Goal: Information Seeking & Learning: Find contact information

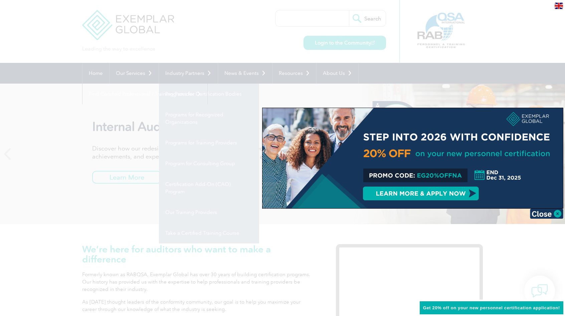
click at [193, 161] on div at bounding box center [282, 158] width 565 height 316
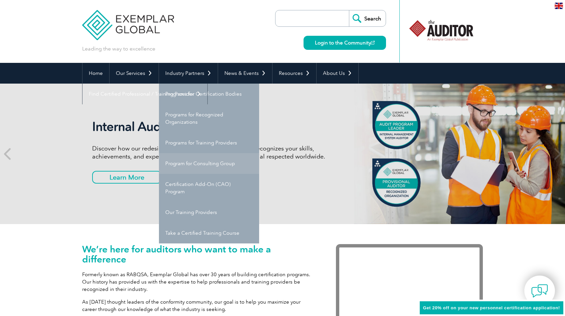
click at [204, 166] on link "Program for Consulting Group" at bounding box center [209, 163] width 100 height 21
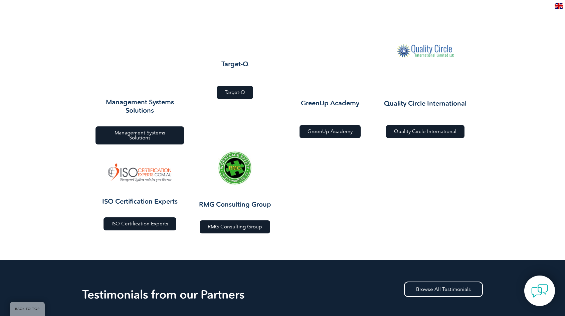
scroll to position [768, 0]
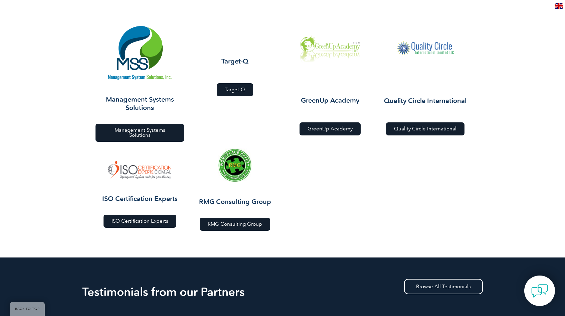
click at [139, 128] on span "Management Systems Solutions" at bounding box center [140, 133] width 72 height 10
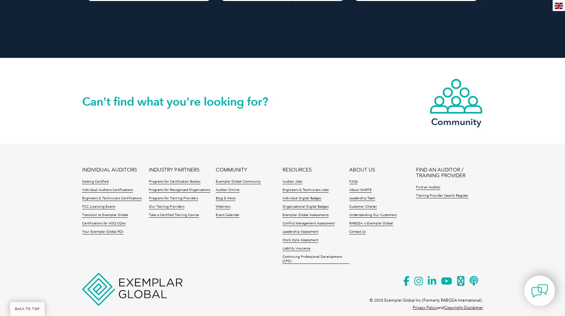
scroll to position [1295, 0]
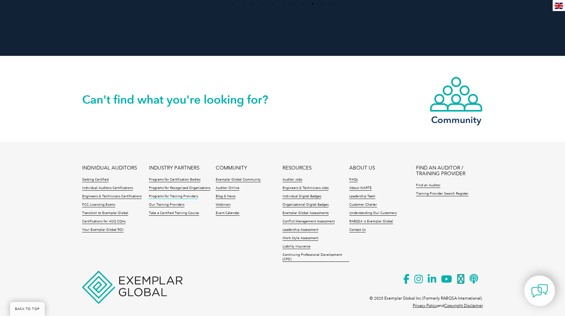
click at [178, 194] on link "Programs for Training Providers" at bounding box center [173, 196] width 49 height 5
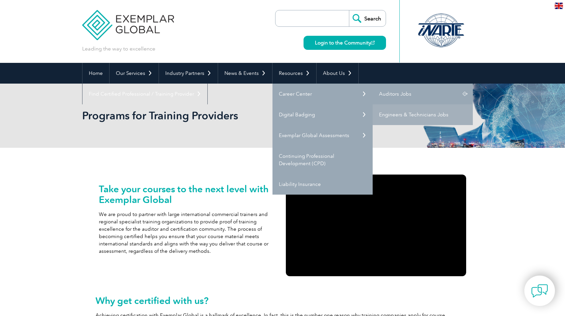
click at [401, 92] on link "Auditors Jobs" at bounding box center [423, 94] width 100 height 21
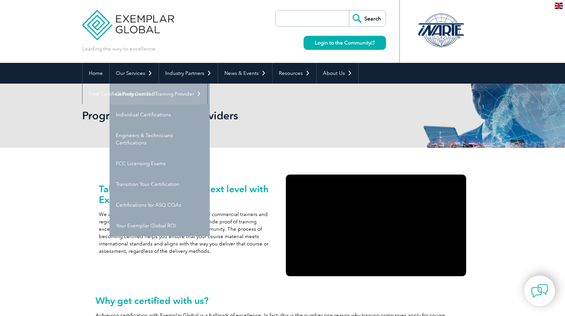
click at [136, 93] on link "Getting Certified" at bounding box center [160, 94] width 100 height 21
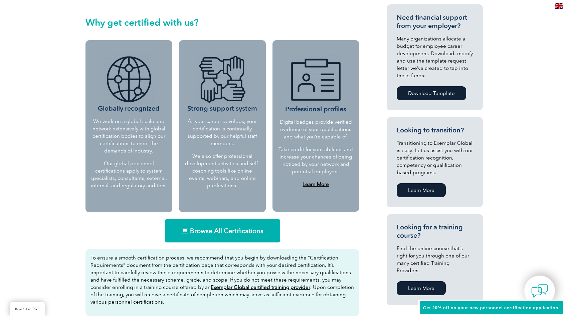
scroll to position [267, 0]
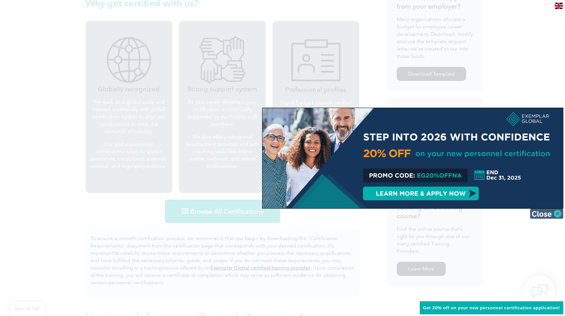
click at [559, 212] on img at bounding box center [546, 213] width 33 height 10
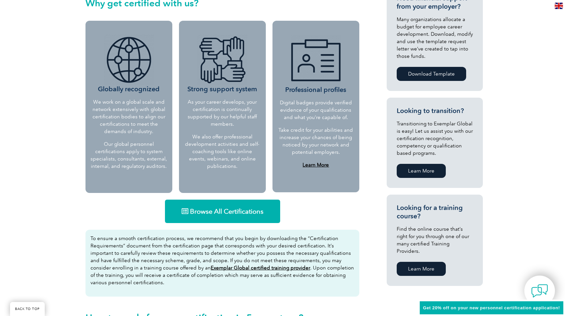
scroll to position [301, 0]
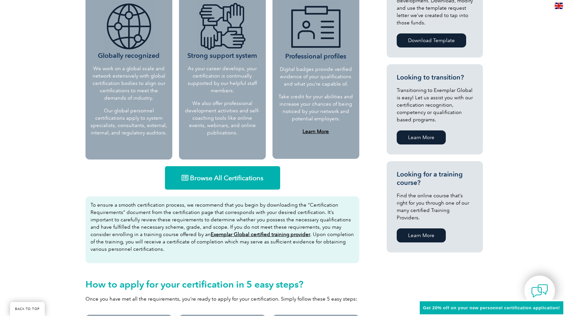
click at [234, 177] on span "Browse All Certifications" at bounding box center [226, 177] width 73 height 7
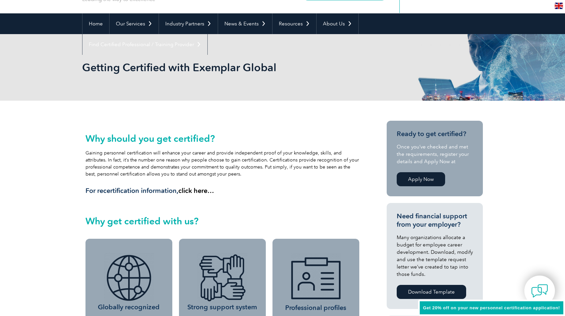
scroll to position [0, 0]
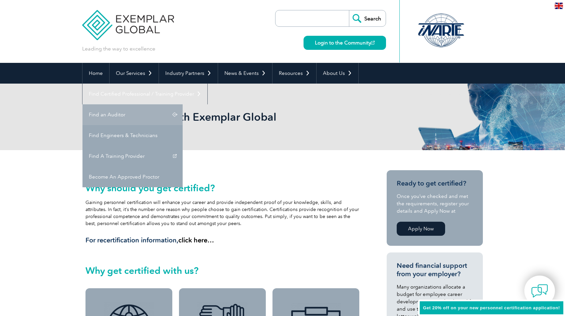
click at [183, 104] on link "Find an Auditor" at bounding box center [133, 114] width 100 height 21
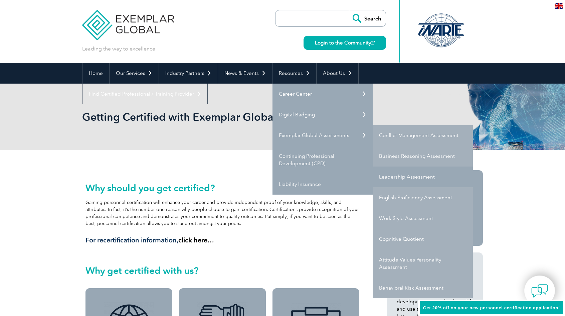
click at [420, 175] on link "Leadership Assessment" at bounding box center [423, 176] width 100 height 21
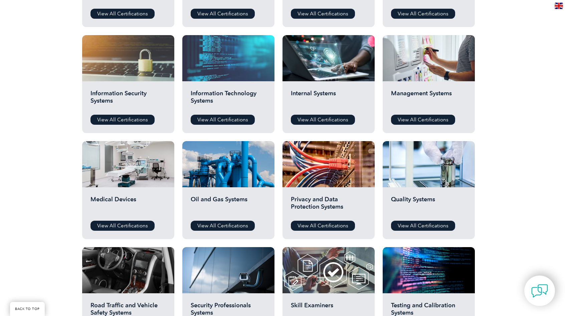
scroll to position [334, 0]
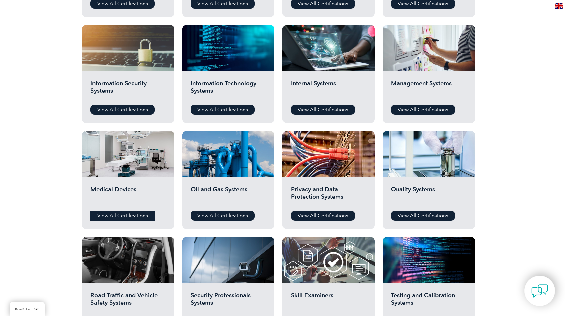
click at [122, 211] on link "View All Certifications" at bounding box center [123, 215] width 64 height 10
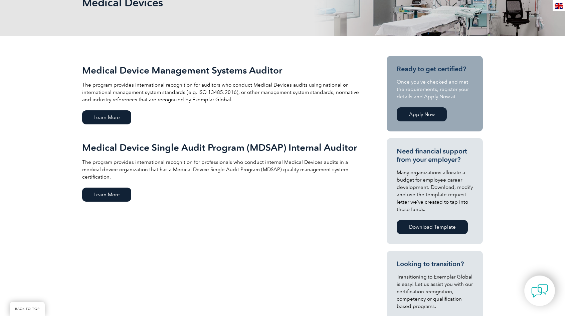
scroll to position [134, 0]
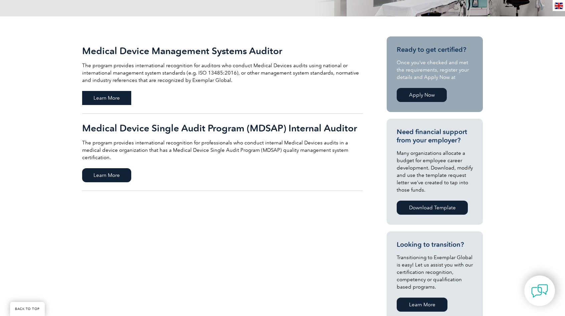
click at [106, 99] on span "Learn More" at bounding box center [106, 98] width 49 height 14
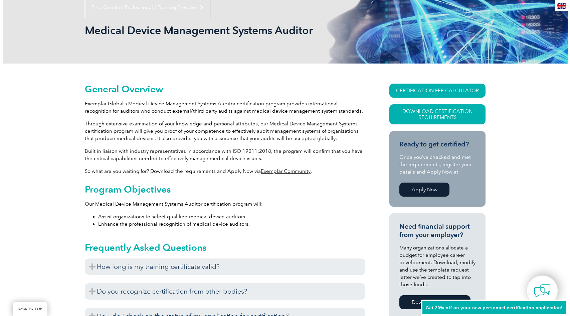
scroll to position [100, 0]
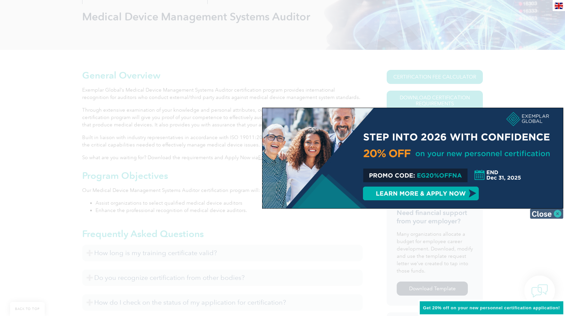
click at [550, 215] on img at bounding box center [546, 213] width 33 height 10
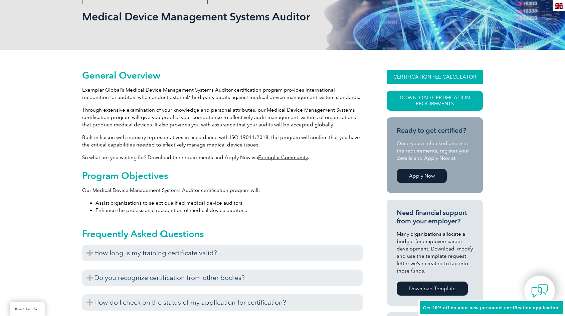
click at [435, 79] on link "CERTIFICATION FEE CALCULATOR" at bounding box center [435, 77] width 96 height 14
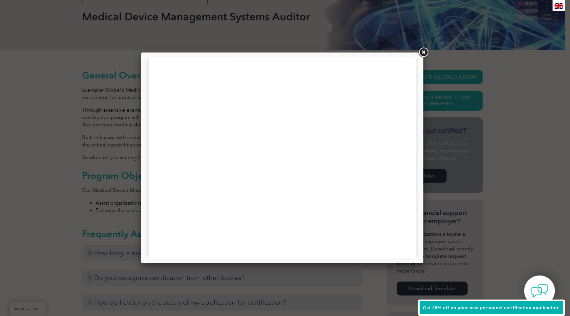
scroll to position [319, 0]
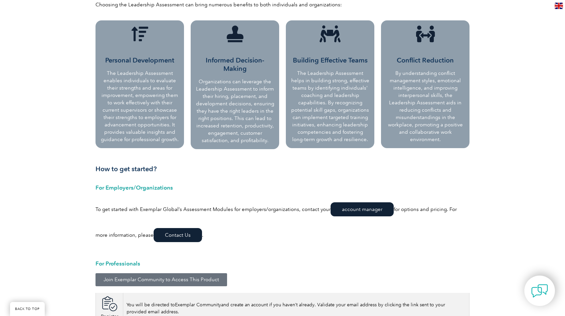
scroll to position [100, 0]
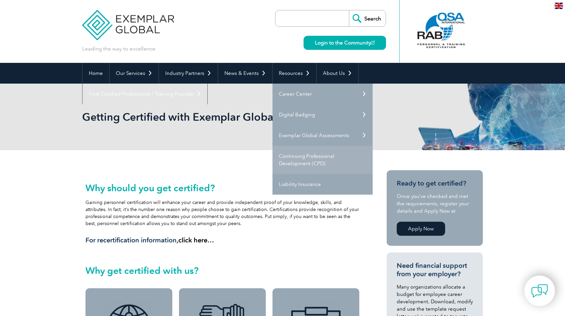
click at [298, 154] on link "Continuing Professional Development (CPD)" at bounding box center [323, 160] width 100 height 28
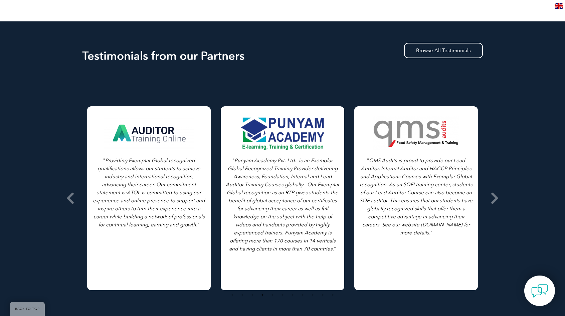
scroll to position [635, 0]
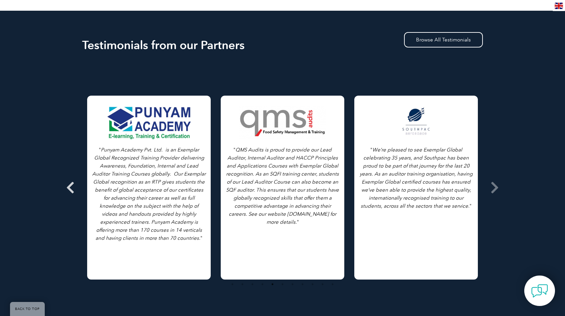
click at [73, 187] on icon at bounding box center [70, 187] width 8 height 0
click at [69, 187] on icon at bounding box center [70, 187] width 8 height 0
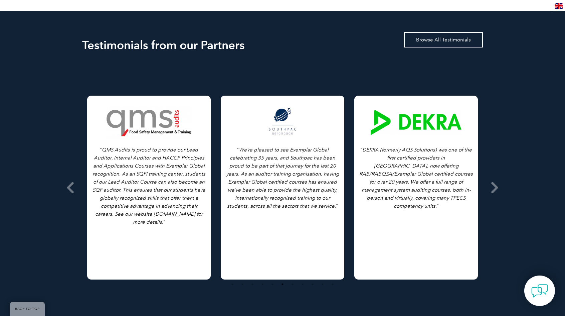
click at [449, 40] on link "Browse All Testimonials" at bounding box center [443, 39] width 79 height 15
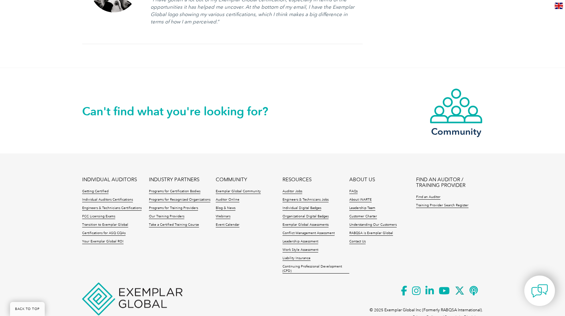
scroll to position [1329, 0]
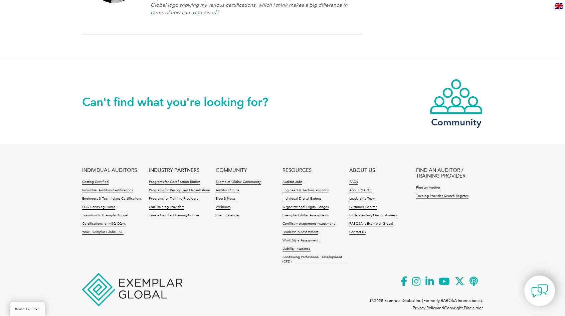
click at [432, 194] on link "Training Provider Search Register" at bounding box center [442, 196] width 52 height 5
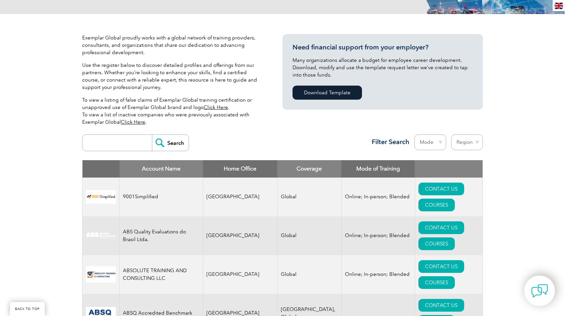
scroll to position [167, 0]
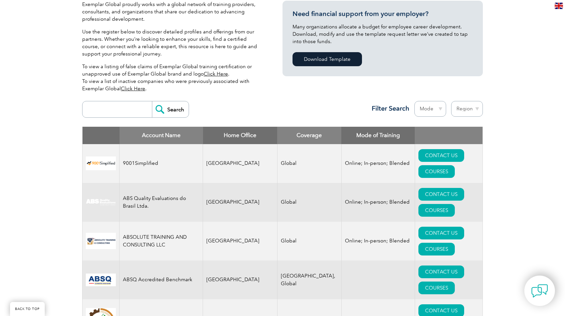
click at [443, 111] on select "Mode Online In-person Blended" at bounding box center [431, 109] width 32 height 16
click at [474, 110] on select "Region [GEOGRAPHIC_DATA] [GEOGRAPHIC_DATA] [GEOGRAPHIC_DATA] [GEOGRAPHIC_DATA] …" at bounding box center [467, 109] width 32 height 16
select select "[GEOGRAPHIC_DATA]"
click at [451, 101] on select "Region Australia Bahrain Bangladesh Brazil Canada Colombia Dominican Republic E…" at bounding box center [467, 109] width 32 height 16
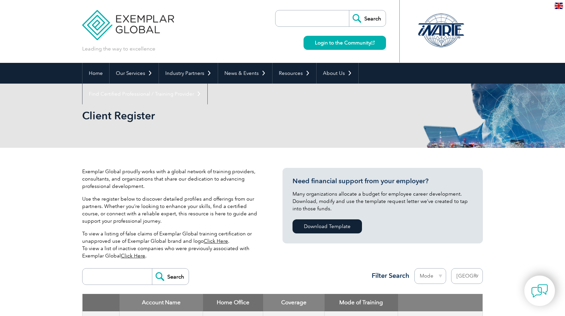
select select "[GEOGRAPHIC_DATA]"
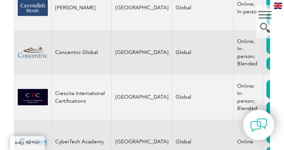
scroll to position [701, 0]
